Goal: Navigation & Orientation: Find specific page/section

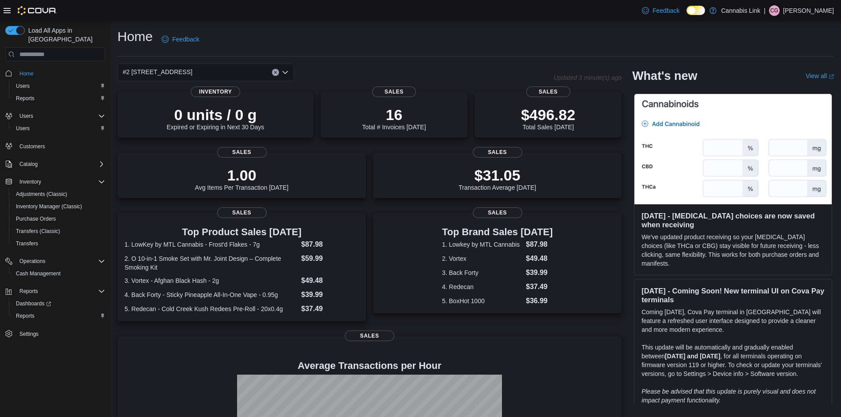
click at [276, 72] on icon "Clear input" at bounding box center [275, 72] width 2 height 2
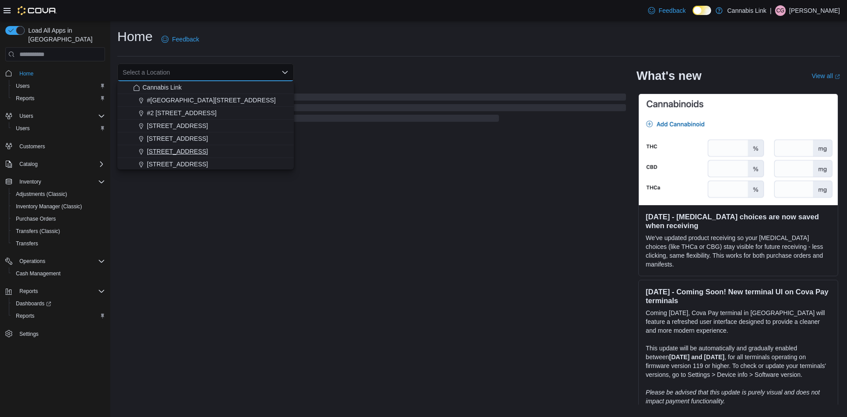
click at [218, 149] on div "[STREET_ADDRESS]" at bounding box center [210, 151] width 155 height 9
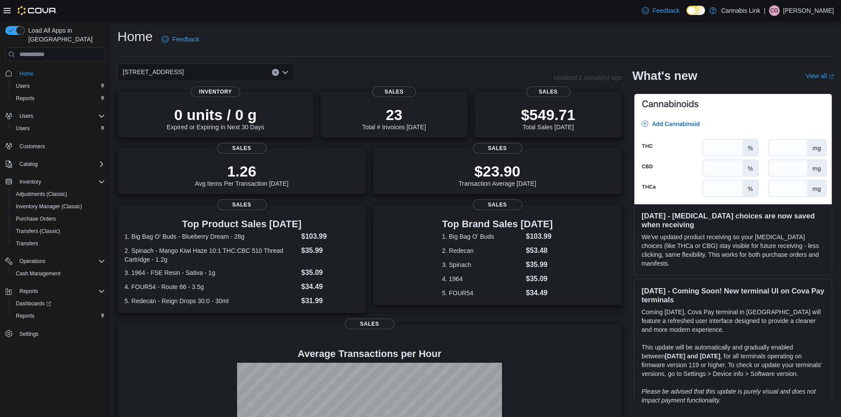
click at [273, 71] on button "Clear input" at bounding box center [275, 72] width 7 height 7
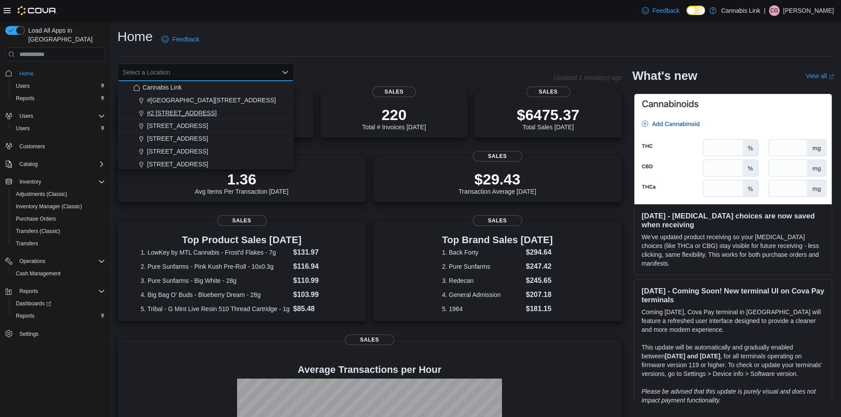
click at [201, 111] on span "#2 [STREET_ADDRESS]" at bounding box center [182, 113] width 70 height 9
